Goal: Task Accomplishment & Management: Complete application form

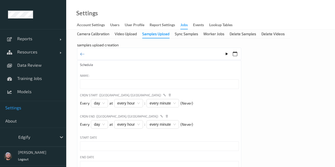
click at [68, 95] on div "Camera Calibration Video Upload Samples Upload Sync Samples Worker Jobs Delete …" at bounding box center [200, 149] width 268 height 239
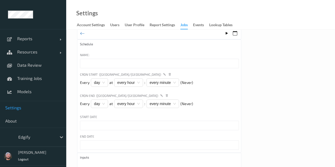
scroll to position [79, 0]
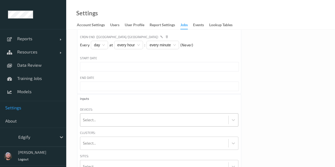
click at [103, 122] on div at bounding box center [154, 120] width 143 height 11
click at [142, 35] on div "Cron End ([GEOGRAPHIC_DATA]/[GEOGRAPHIC_DATA])" at bounding box center [159, 37] width 158 height 6
click at [138, 57] on div "Start Date" at bounding box center [159, 59] width 158 height 6
click at [48, 137] on div at bounding box center [36, 137] width 36 height 6
